Goal: Task Accomplishment & Management: Manage account settings

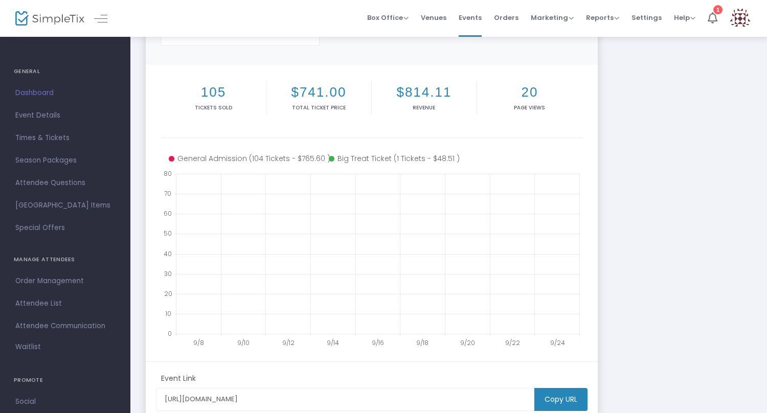
scroll to position [107, 0]
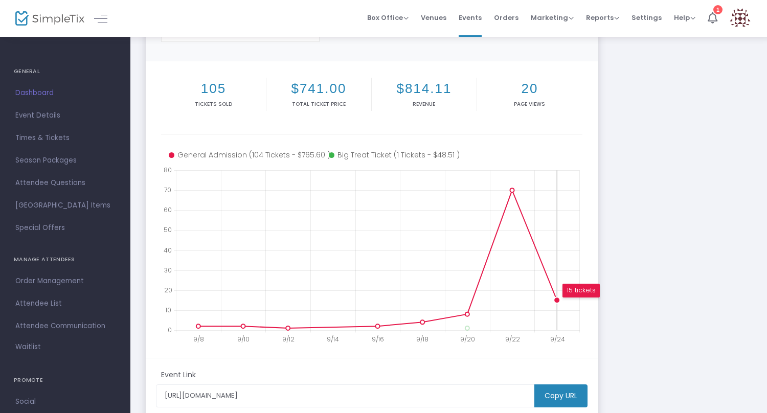
click at [557, 299] on circle at bounding box center [557, 300] width 6 height 6
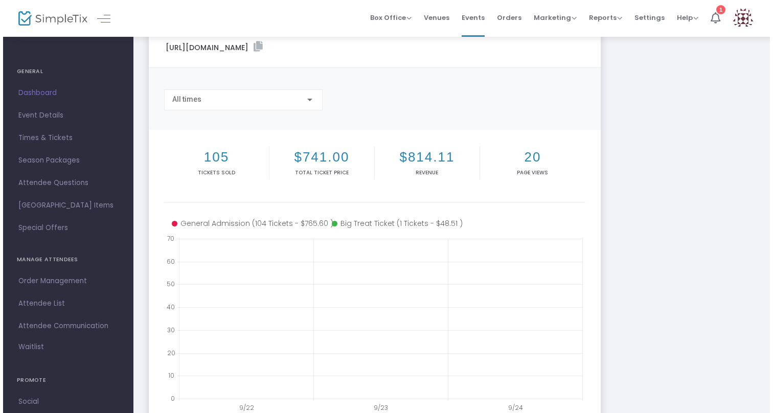
scroll to position [0, 0]
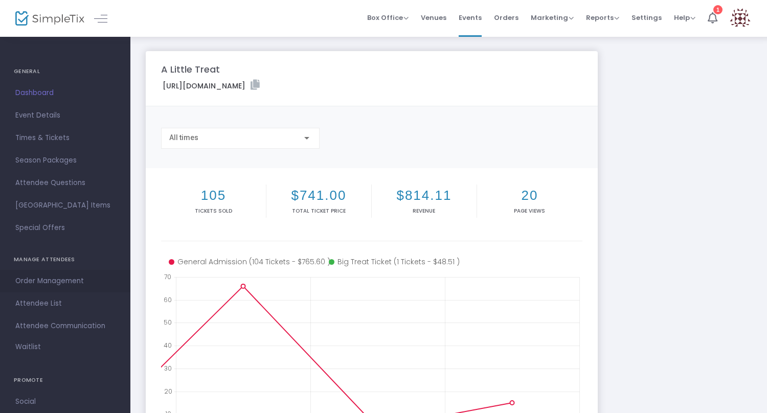
click at [64, 278] on span "Order Management" at bounding box center [65, 280] width 100 height 13
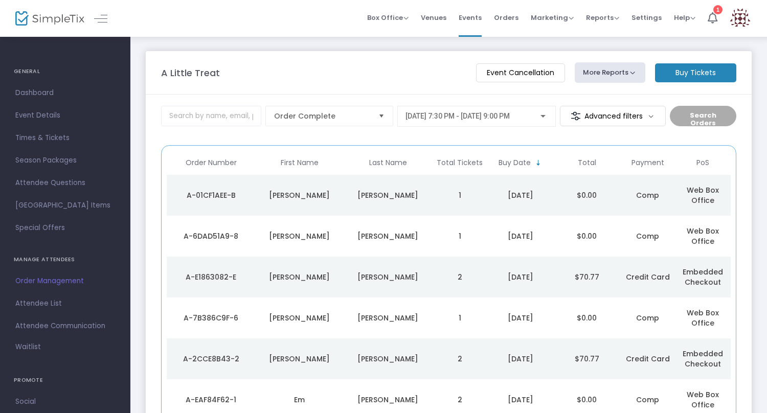
click at [430, 117] on span "[DATE] 7:30 PM - [DATE] 9:00 PM" at bounding box center [457, 116] width 104 height 8
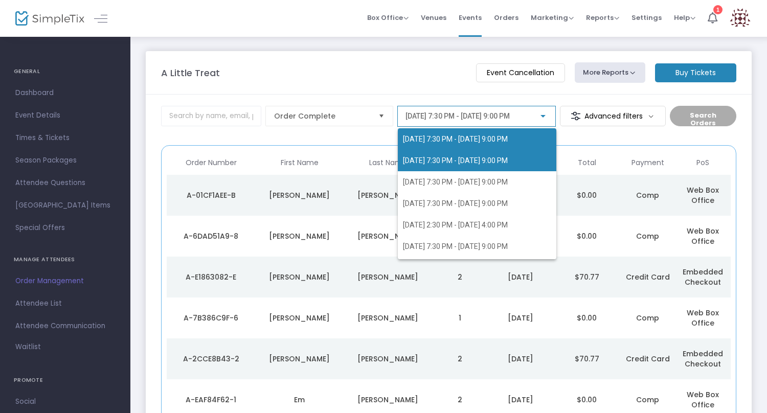
click at [436, 167] on span "[DATE] 7:30 PM - [DATE] 9:00 PM" at bounding box center [477, 160] width 148 height 21
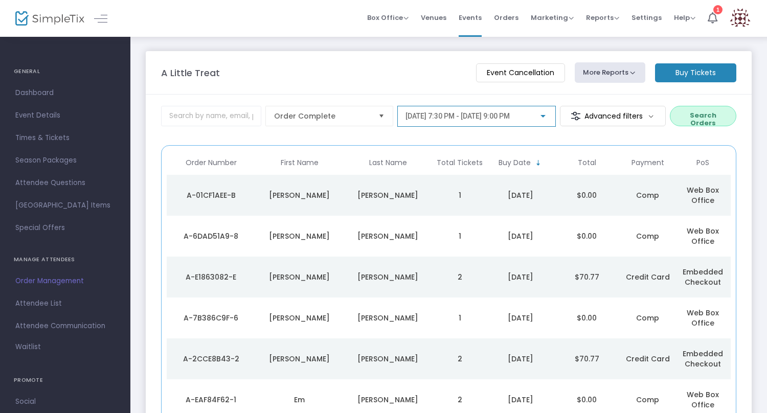
click at [703, 115] on button "Search Orders" at bounding box center [703, 116] width 66 height 20
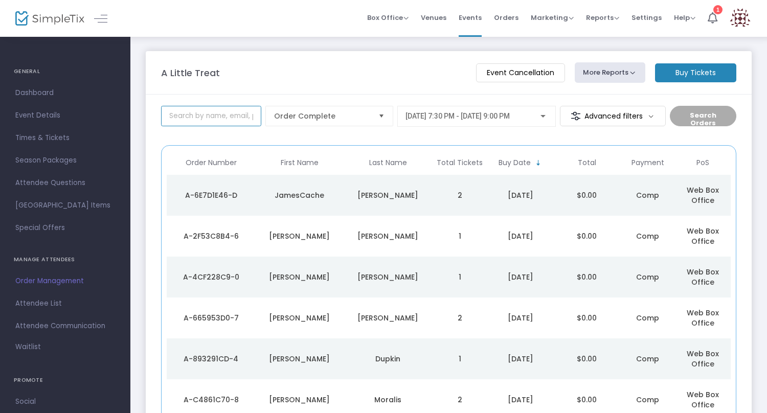
click at [229, 120] on input at bounding box center [211, 116] width 100 height 20
type input "[PERSON_NAME]"
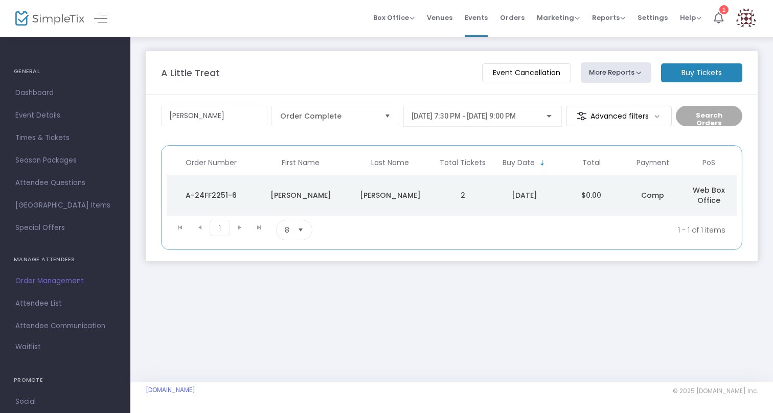
click at [549, 199] on div "[DATE]" at bounding box center [524, 195] width 62 height 10
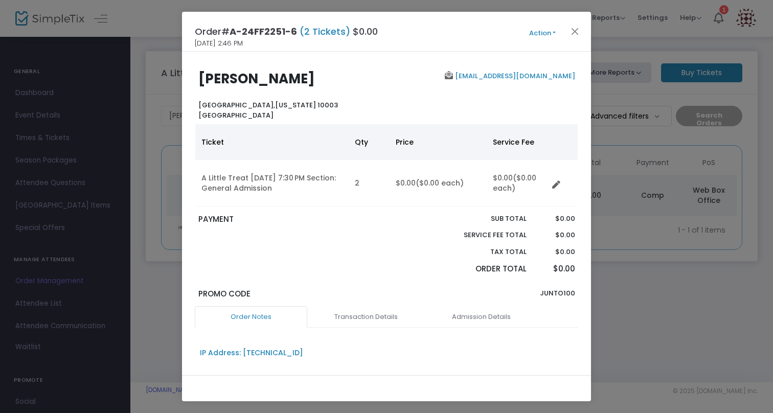
click at [554, 34] on button "Action" at bounding box center [542, 33] width 61 height 11
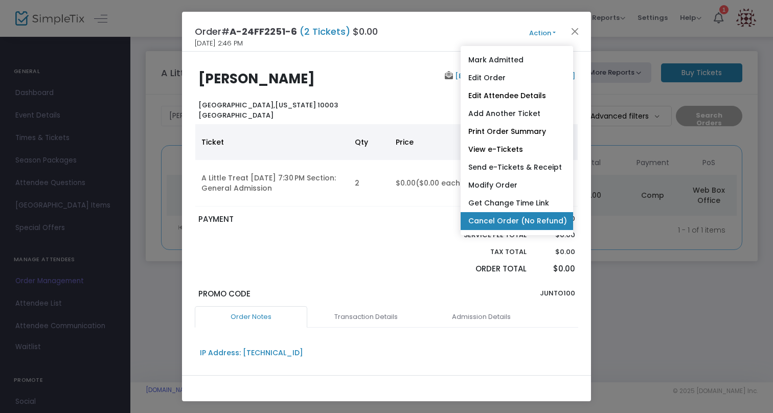
click at [509, 225] on link "Cancel Order (No Refund)" at bounding box center [517, 221] width 112 height 18
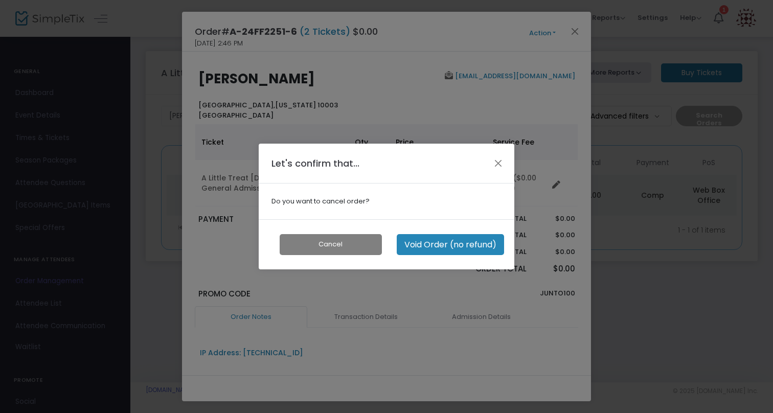
click at [464, 238] on button "Void Order (no refund)" at bounding box center [450, 244] width 107 height 21
